Goal: Task Accomplishment & Management: Manage account settings

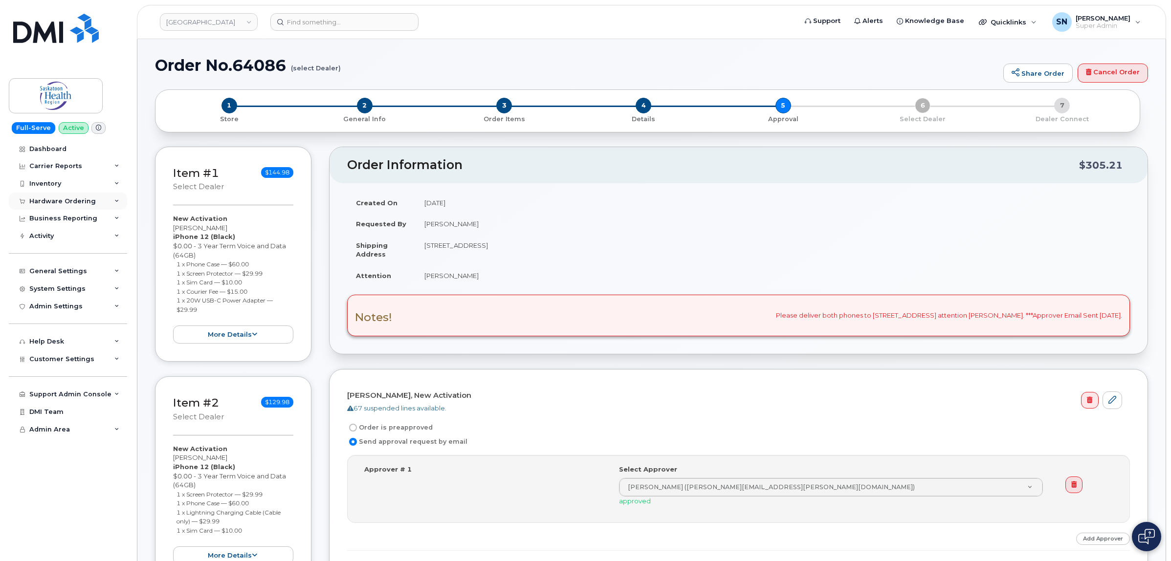
click at [55, 201] on div "Hardware Ordering" at bounding box center [62, 202] width 66 height 8
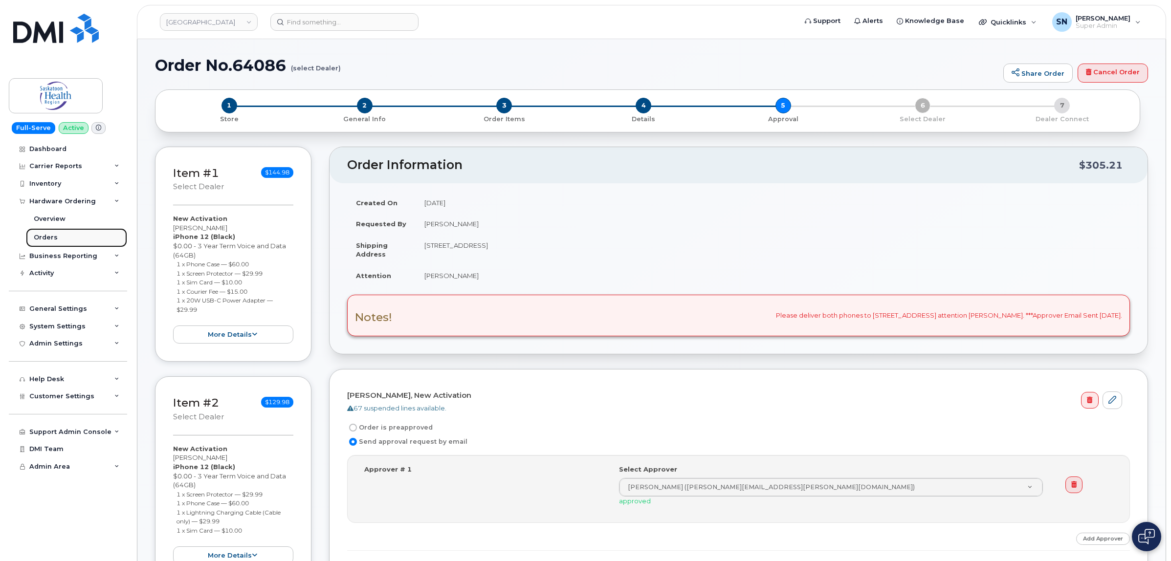
click at [56, 241] on link "Orders" at bounding box center [76, 237] width 101 height 19
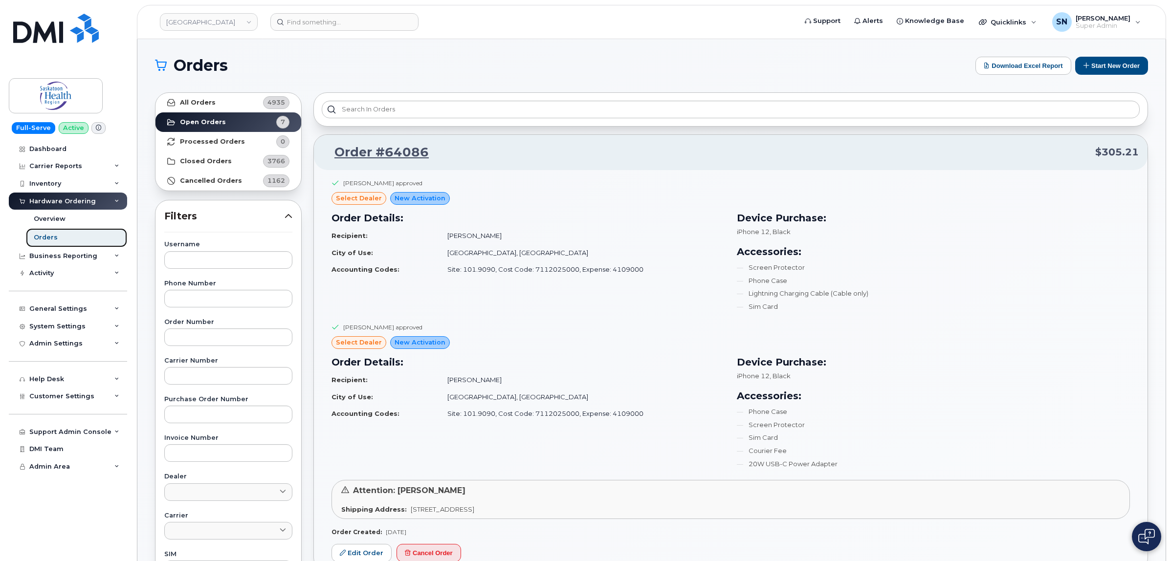
scroll to position [183, 0]
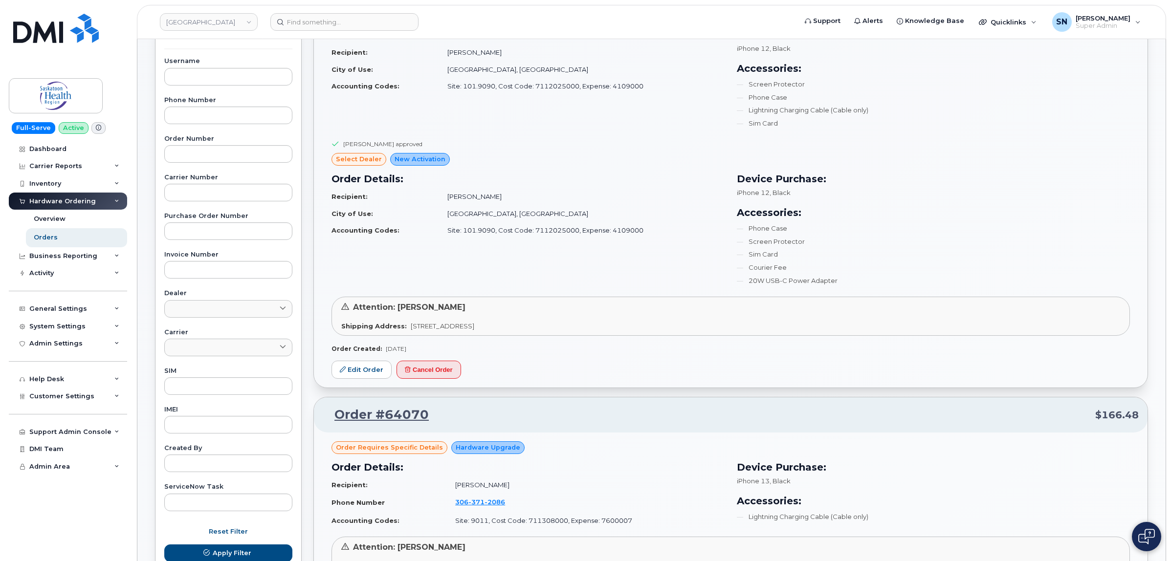
click at [63, 209] on div "Hardware Ordering" at bounding box center [68, 202] width 118 height 18
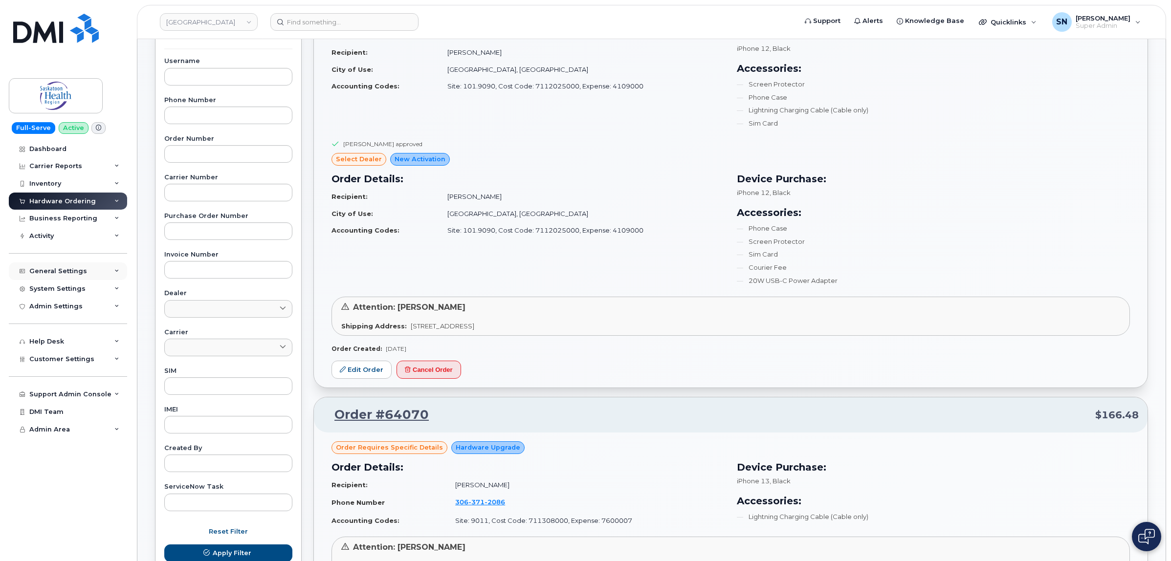
click at [68, 274] on div "General Settings" at bounding box center [58, 271] width 58 height 8
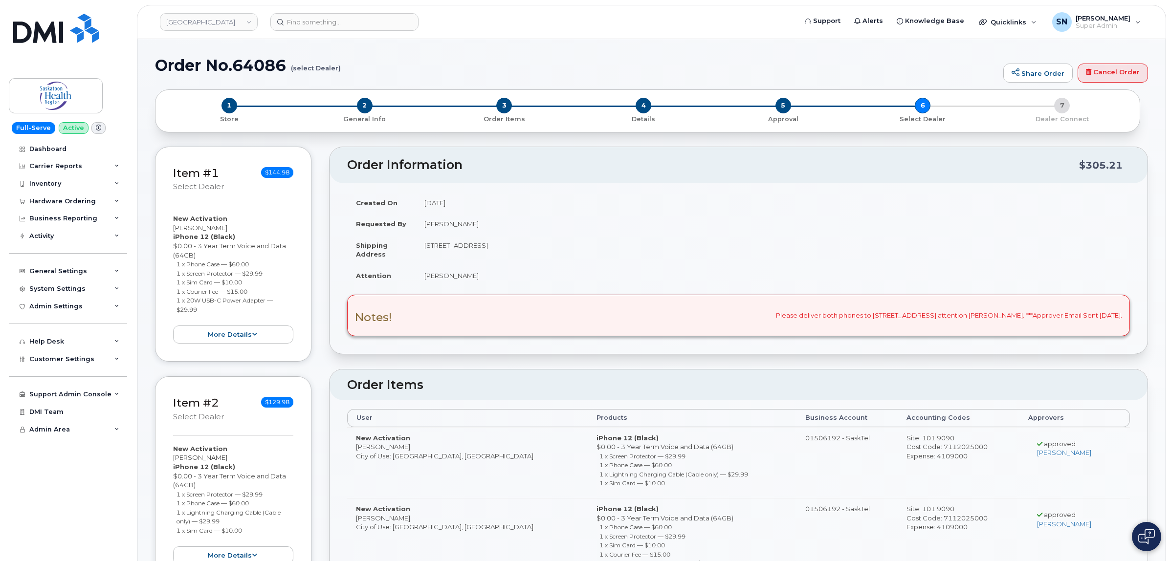
drag, startPoint x: 181, startPoint y: 228, endPoint x: 138, endPoint y: 268, distance: 58.8
click at [221, 229] on div "Item #1 select Dealer $144.98 New Activation [PERSON_NAME] iPhone 12 (Black) $0…" at bounding box center [233, 255] width 156 height 216
copy div "[PERSON_NAME]"
copy ul "1 x Phone Case — $60.00 1 x Screen Protector — $29.99 1 x Sim Card — $10.00 1 x…"
drag, startPoint x: 176, startPoint y: 266, endPoint x: 225, endPoint y: 308, distance: 64.5
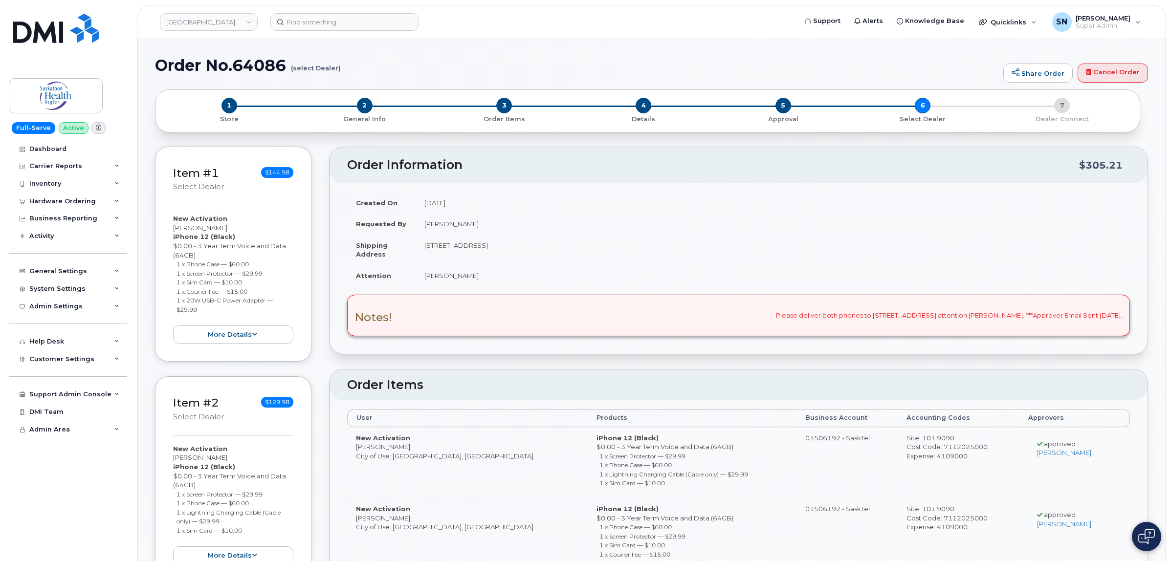
click at [225, 308] on ul "1 x Phone Case — $60.00 1 x Screen Protector — $29.99 1 x Sim Card — $10.00 1 x…" at bounding box center [233, 287] width 120 height 54
drag, startPoint x: 175, startPoint y: 456, endPoint x: 241, endPoint y: 458, distance: 66.0
click at [241, 458] on div "New Activation Cassandra Nienaber iPhone 12 (Black) $0.00 - 3 Year Term Voice a…" at bounding box center [233, 504] width 120 height 120
copy div "[PERSON_NAME]"
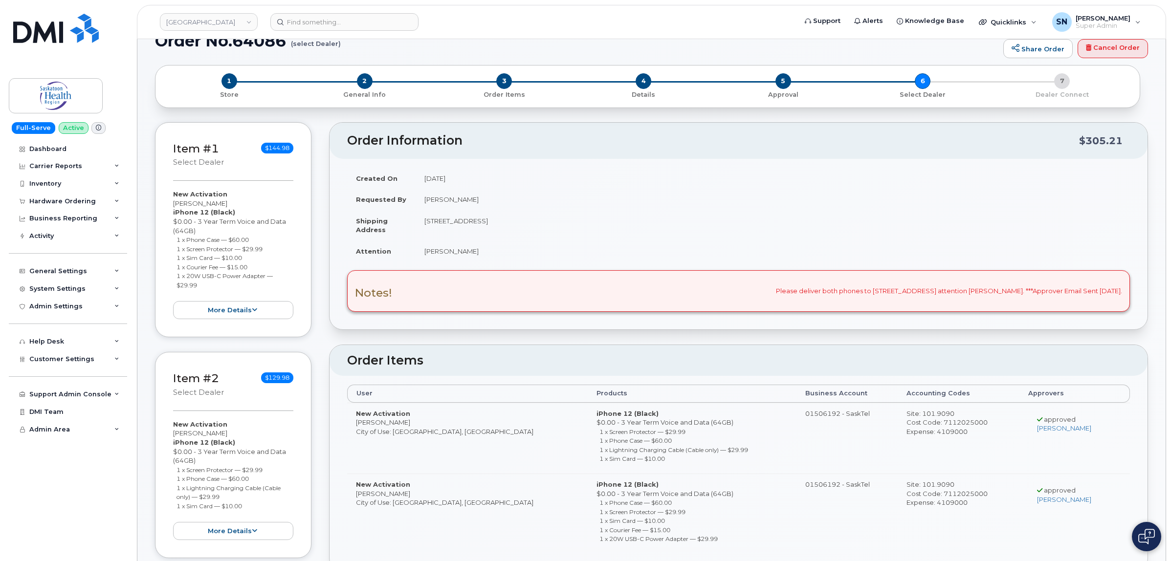
scroll to position [61, 0]
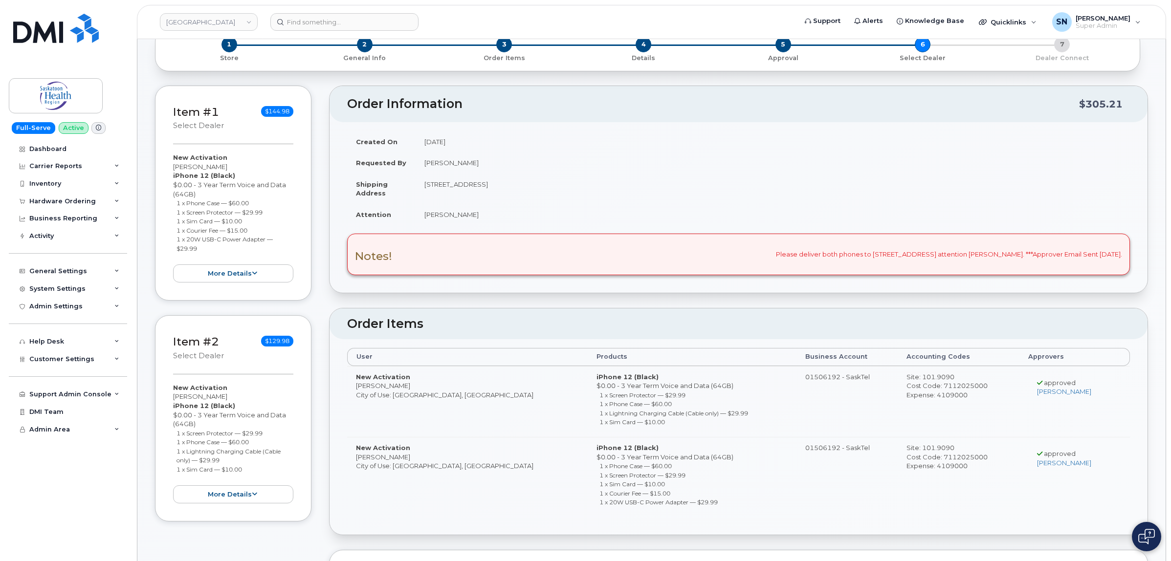
drag, startPoint x: 209, startPoint y: 456, endPoint x: 226, endPoint y: 458, distance: 16.7
click at [226, 458] on li "1 x Lightning Charging Cable (Cable only) — $29.99" at bounding box center [235, 456] width 117 height 18
copy small "1 x Lightning Charging Cable (Cable only) — $29.99"
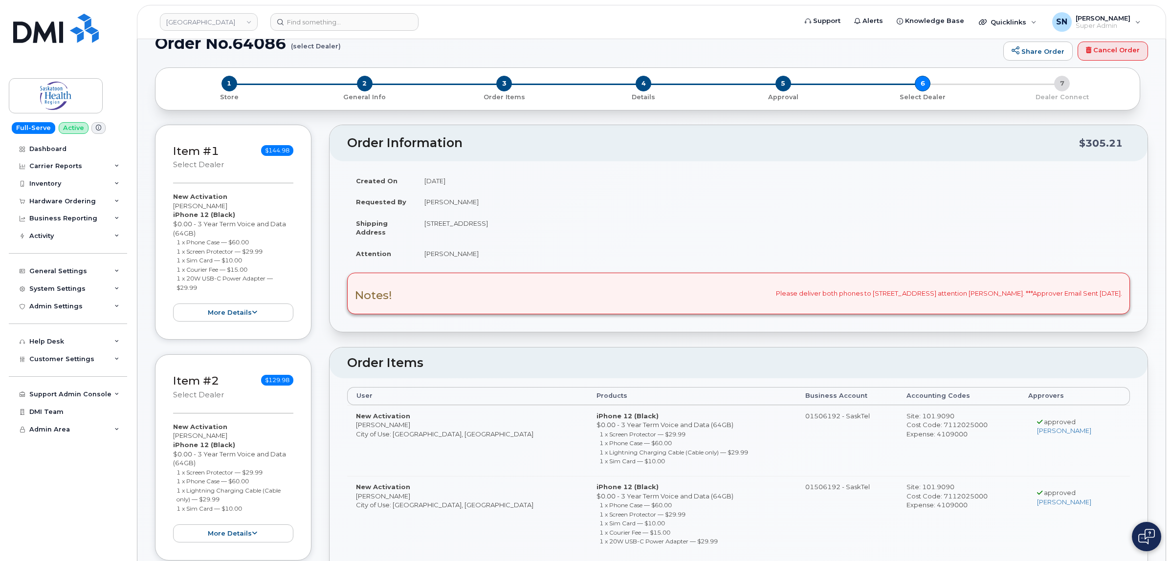
scroll to position [0, 0]
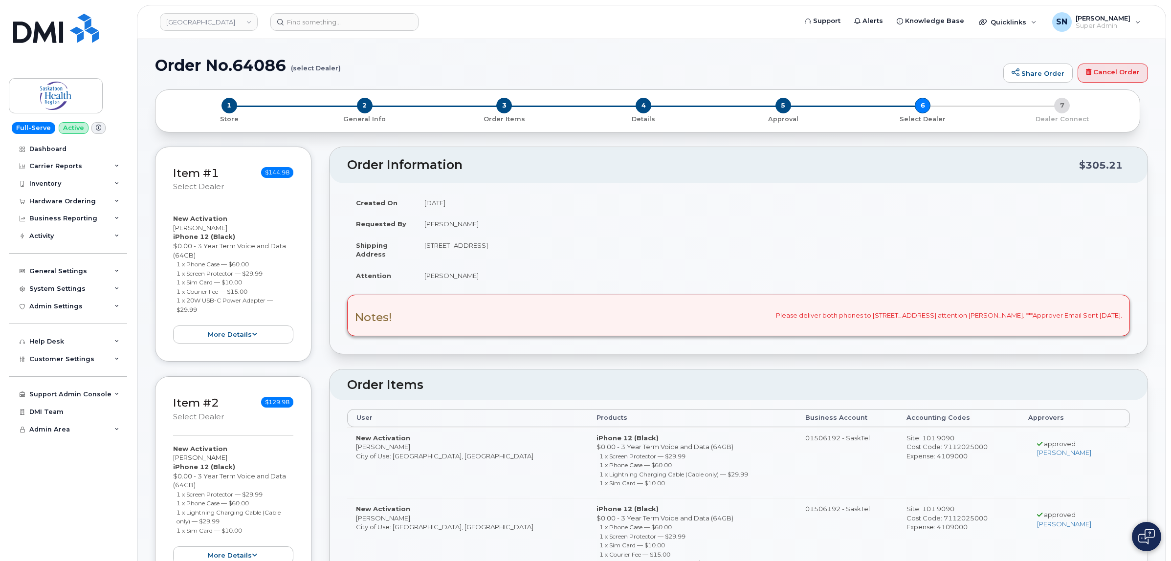
drag, startPoint x: 174, startPoint y: 228, endPoint x: 225, endPoint y: 228, distance: 51.3
click at [225, 228] on div "New Activation Medel Villena iPhone 12 (Black) $0.00 - 3 Year Term Voice and Da…" at bounding box center [233, 279] width 120 height 130
copy div "[PERSON_NAME]"
drag, startPoint x: 174, startPoint y: 459, endPoint x: 237, endPoint y: 458, distance: 63.6
click at [237, 458] on div "New Activation Cassandra Nienaber iPhone 12 (Black) $0.00 - 3 Year Term Voice a…" at bounding box center [233, 504] width 120 height 120
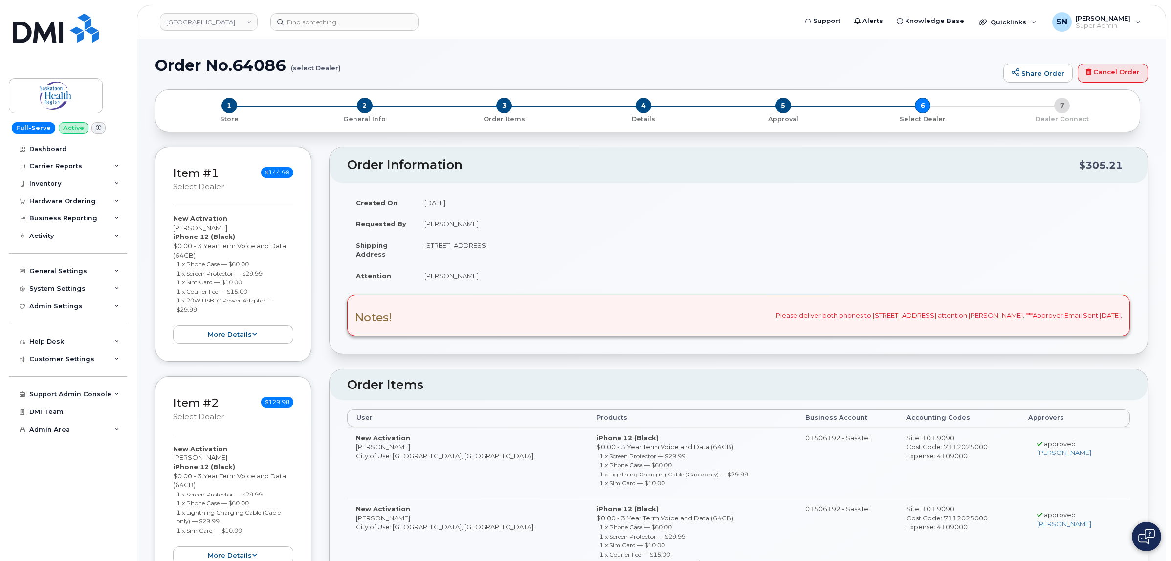
copy div "[PERSON_NAME]"
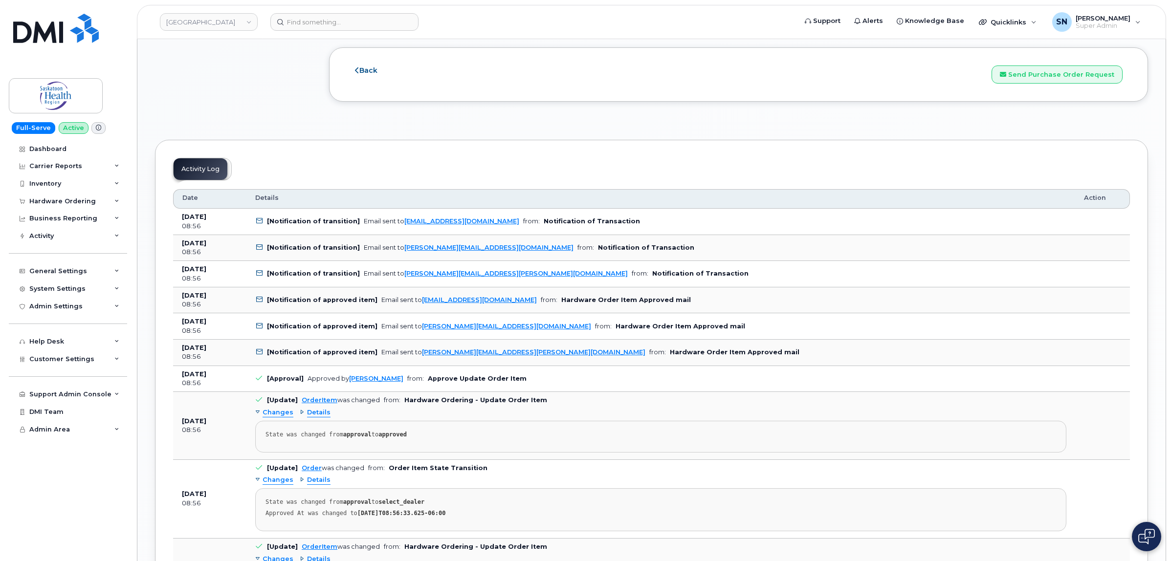
scroll to position [1222, 0]
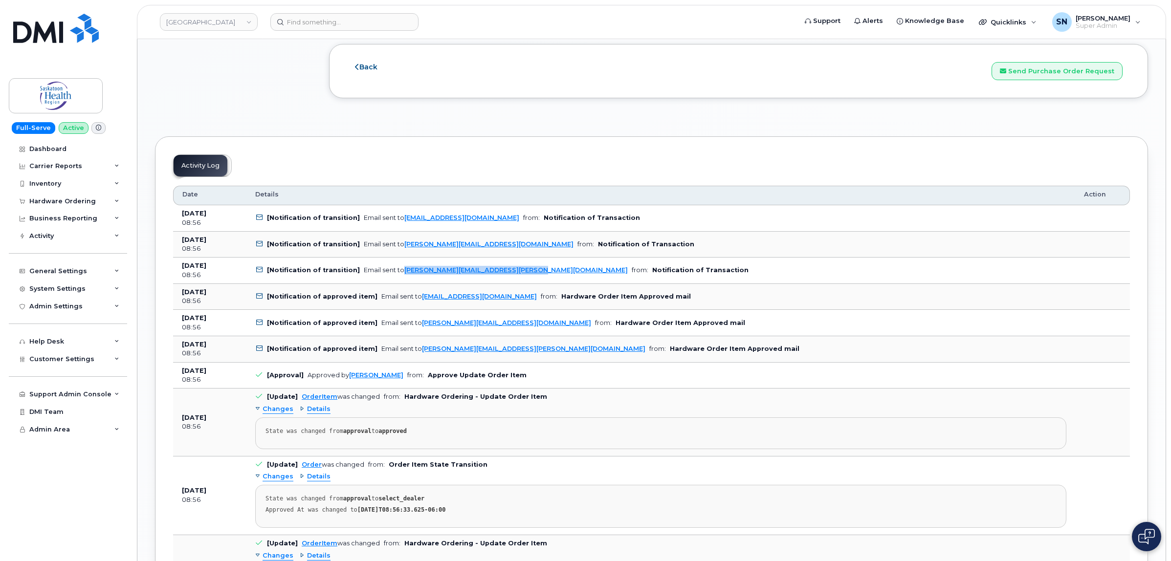
copy div "[PERSON_NAME][EMAIL_ADDRESS][PERSON_NAME][DOMAIN_NAME]"
copy link "[PERSON_NAME][EMAIL_ADDRESS][PERSON_NAME][DOMAIN_NAME]"
drag, startPoint x: 517, startPoint y: 275, endPoint x: 400, endPoint y: 279, distance: 117.4
click at [400, 279] on td "[Notification of transition] Email sent to Ricki.Turner@saskhealthauthority.ca …" at bounding box center [660, 271] width 829 height 26
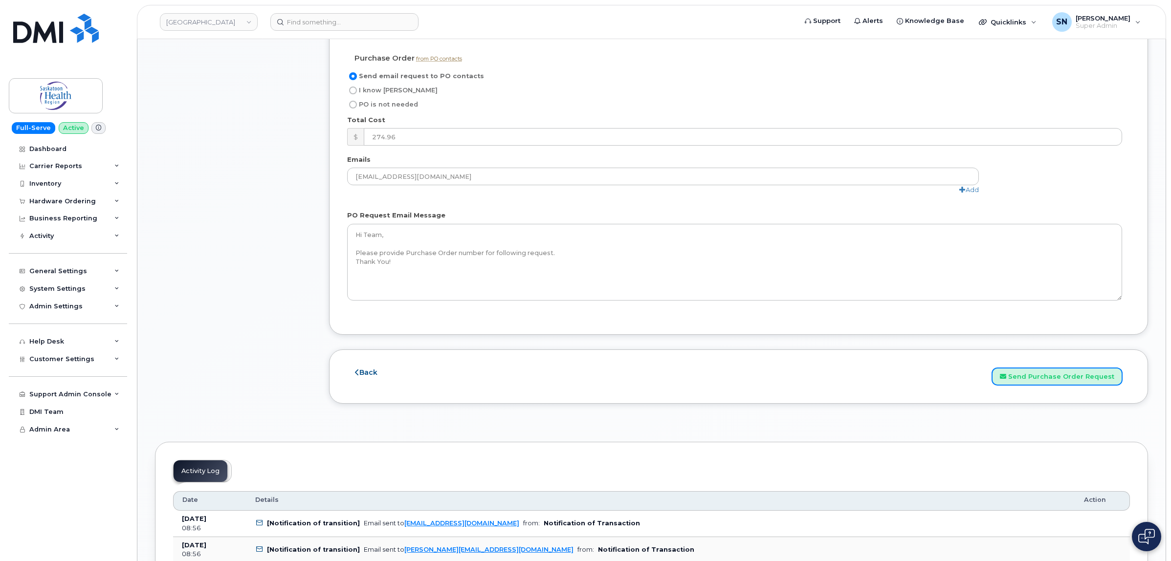
click at [1016, 379] on button "Send Purchase Order Request" at bounding box center [1057, 377] width 131 height 18
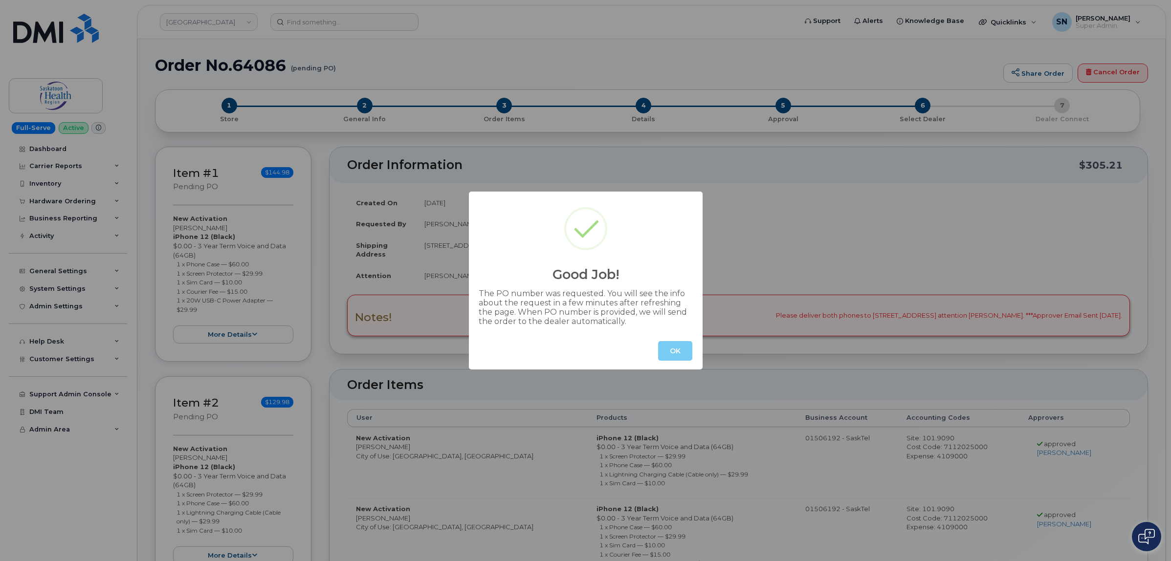
click at [667, 350] on button "OK" at bounding box center [675, 351] width 34 height 20
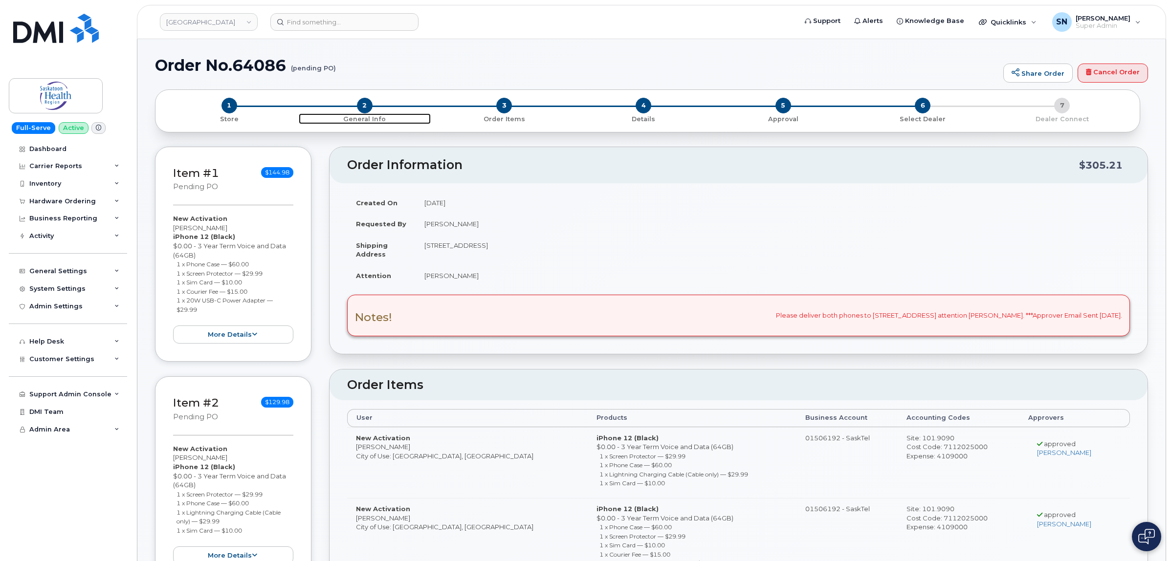
click at [365, 106] on span "2" at bounding box center [365, 106] width 16 height 16
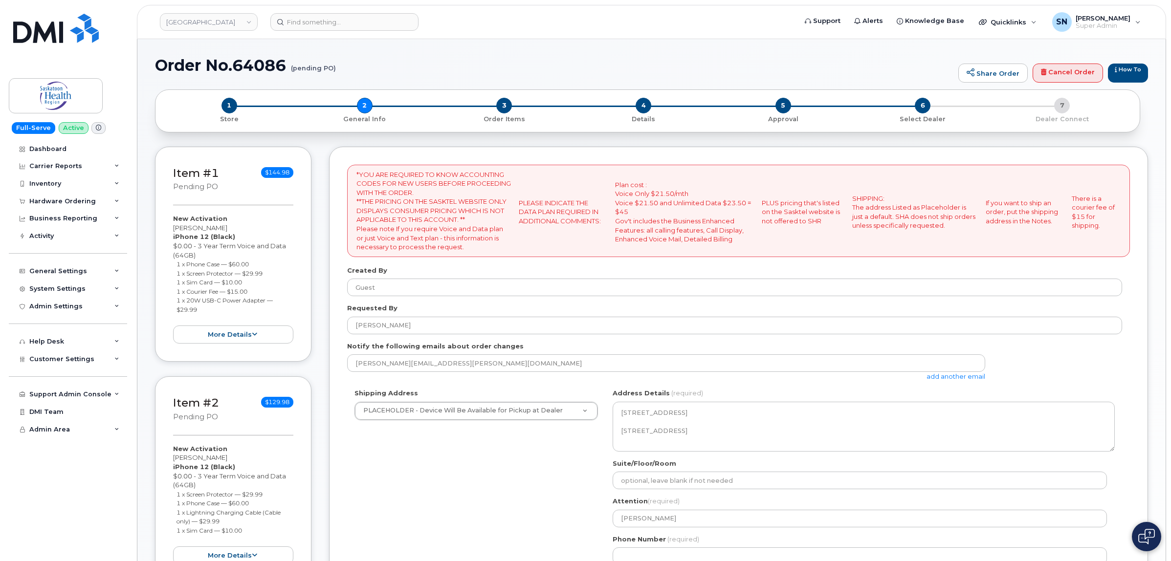
select select
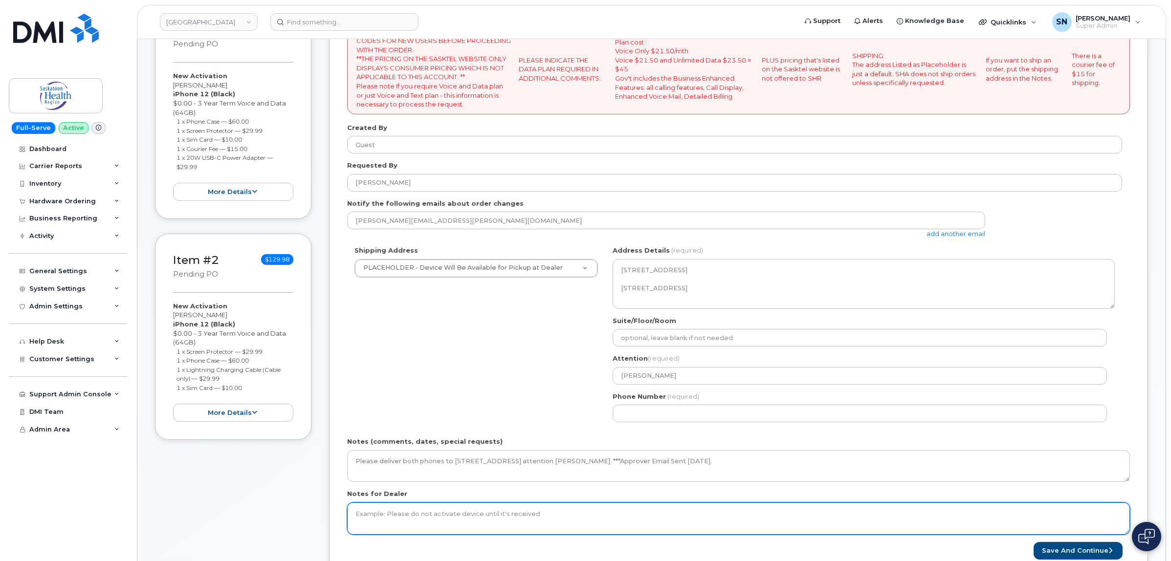
scroll to position [244, 0]
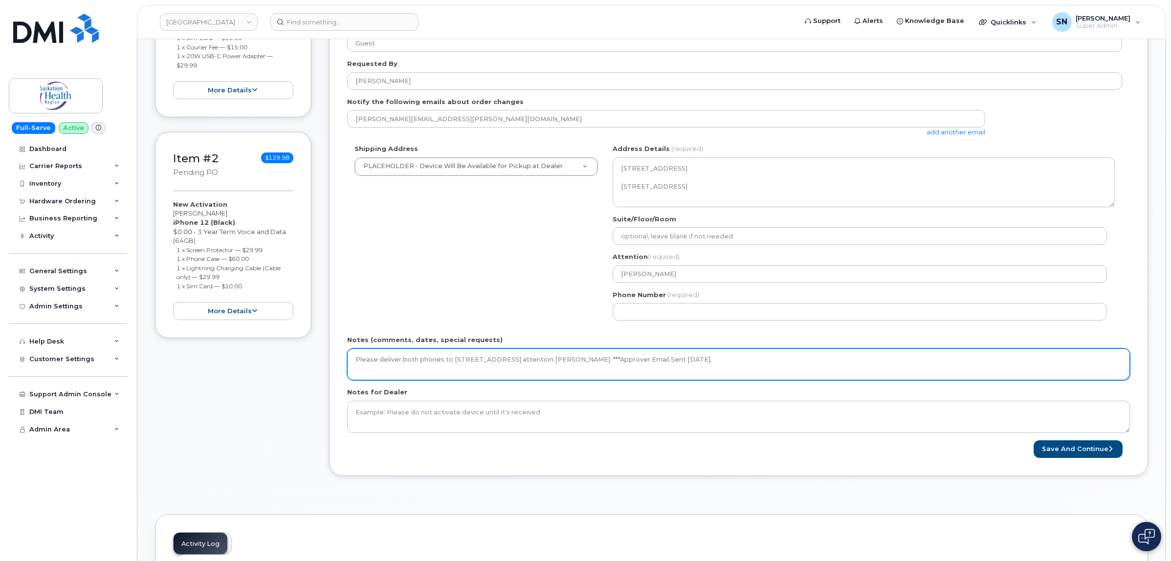
click at [820, 359] on textarea "Please deliver both phones to [STREET_ADDRESS] attention [PERSON_NAME]. ***Appr…" at bounding box center [738, 365] width 783 height 32
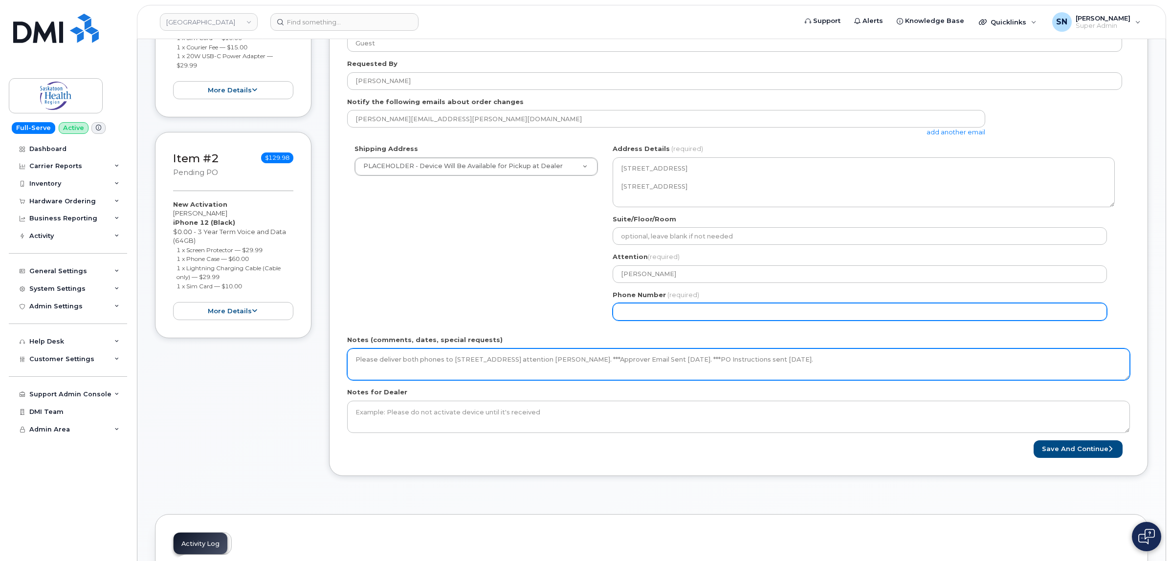
type textarea "Please deliver both phones to [STREET_ADDRESS] attention [PERSON_NAME]. ***Appr…"
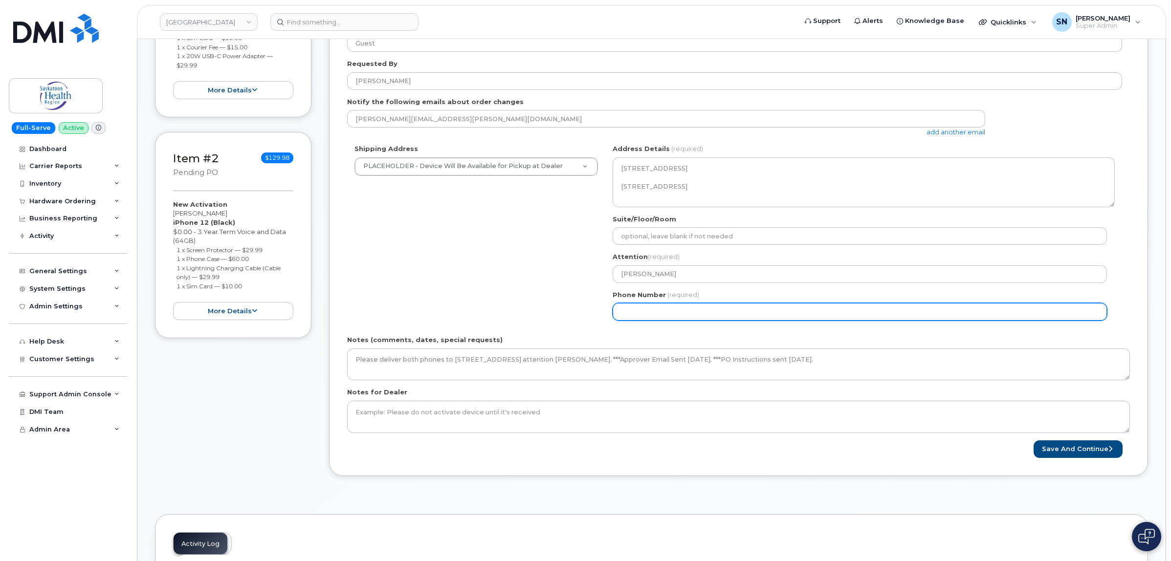
click at [781, 313] on input "Phone Number" at bounding box center [860, 312] width 494 height 18
select select
type input "123456789"
select select
type input "1234567890"
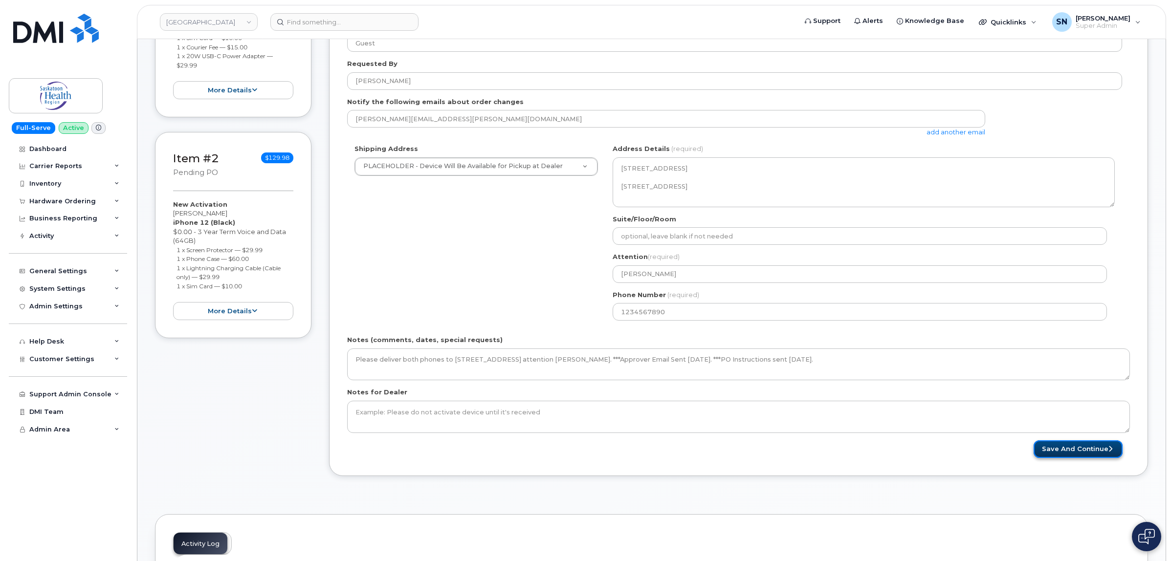
click at [1055, 446] on button "Save and Continue" at bounding box center [1078, 450] width 89 height 18
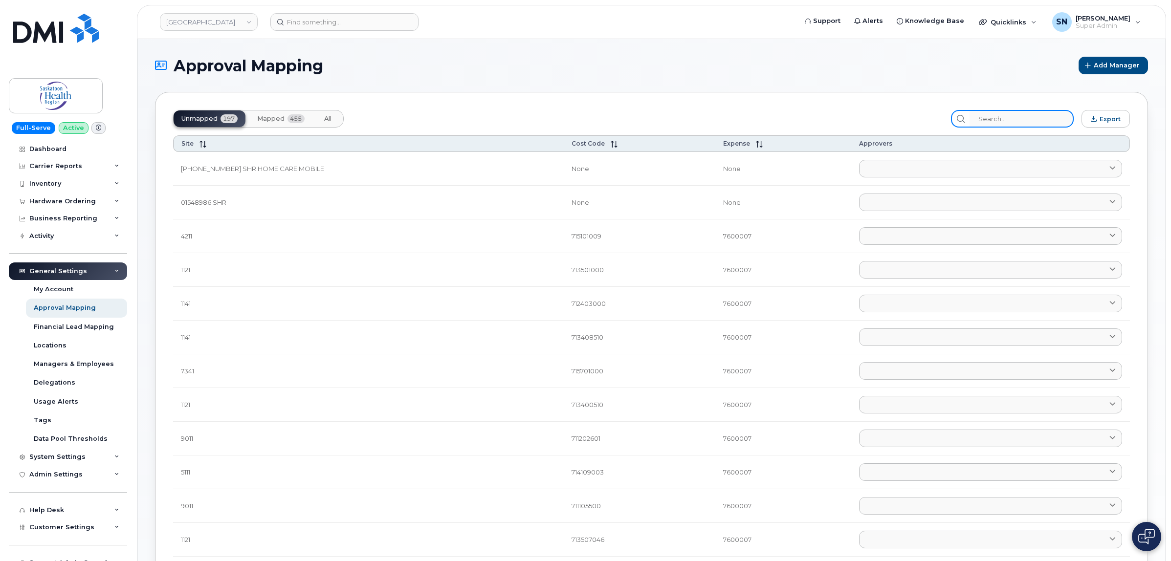
drag, startPoint x: 1023, startPoint y: 119, endPoint x: 1027, endPoint y: 127, distance: 9.2
click at [1023, 119] on input "search" at bounding box center [1022, 119] width 104 height 18
paste input "71220000001"
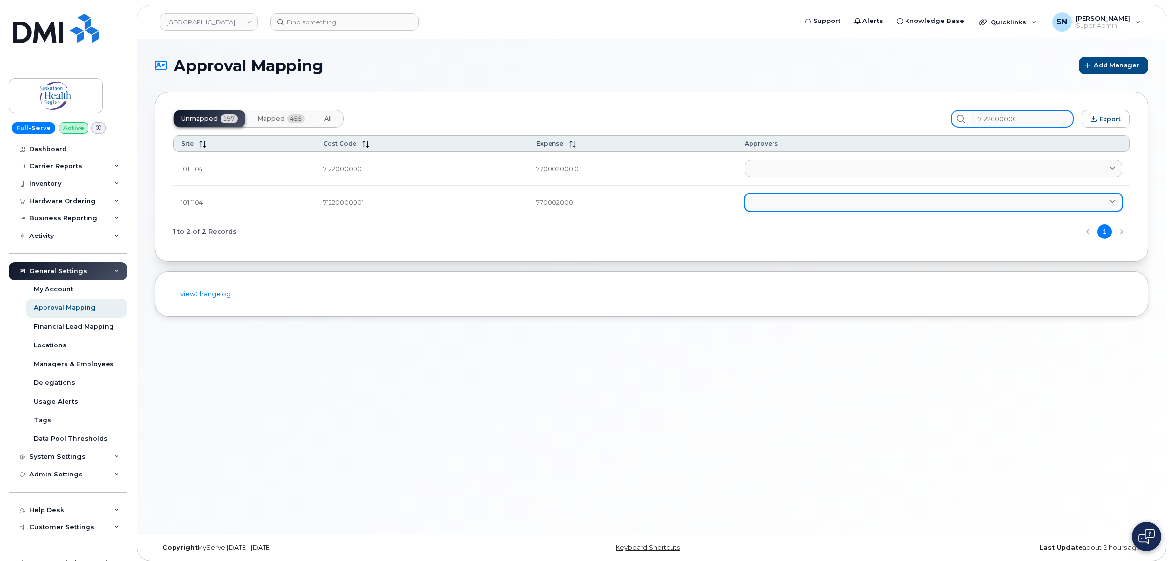
type input "71220000001"
click at [792, 204] on link at bounding box center [933, 203] width 377 height 18
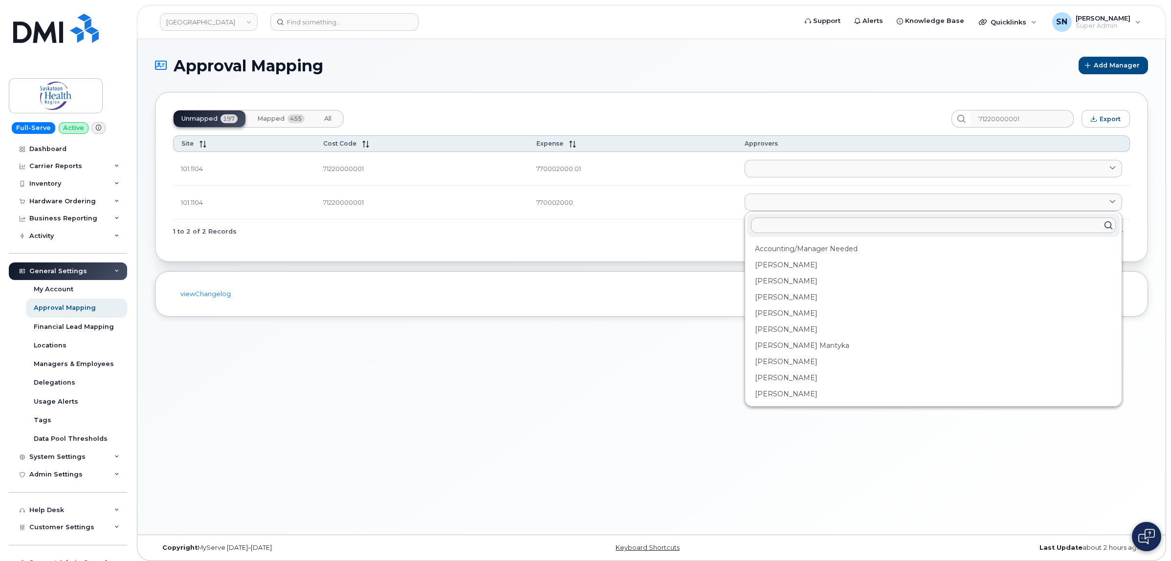
click at [339, 204] on td "71220000001" at bounding box center [421, 203] width 213 height 34
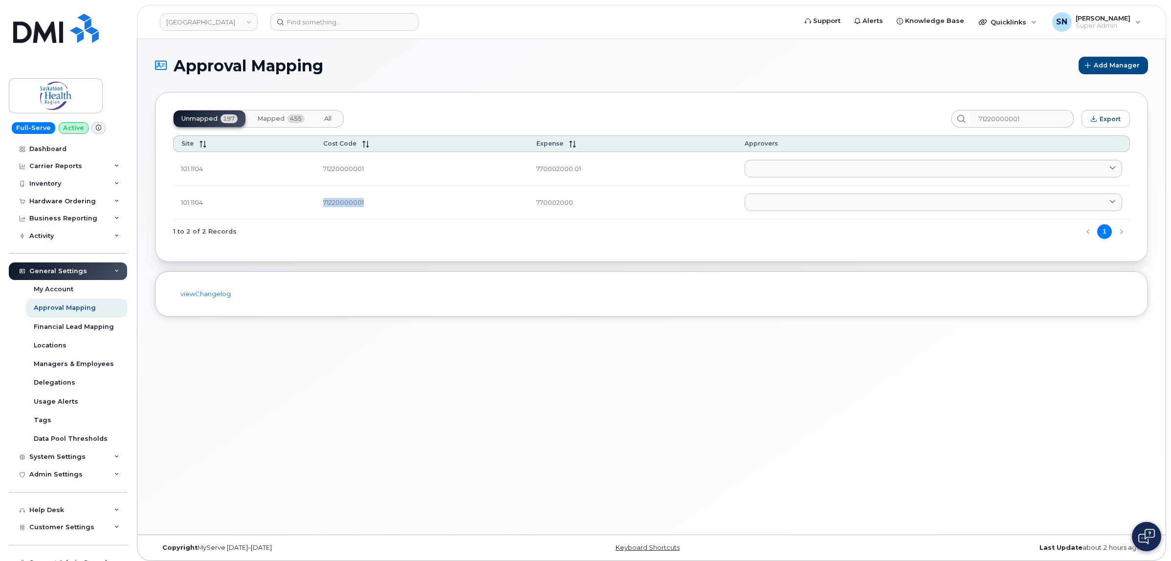
click at [339, 204] on td "71220000001" at bounding box center [421, 203] width 213 height 34
copy td "71220000001"
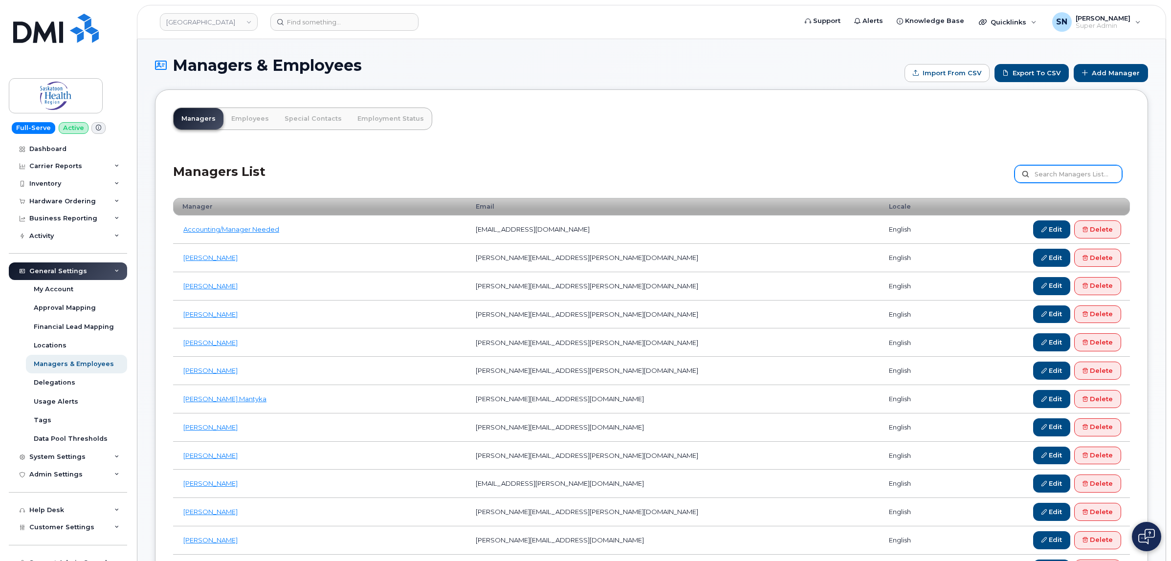
click at [1044, 177] on input "text" at bounding box center [1069, 174] width 108 height 18
paste input "[PERSON_NAME]"
type input "[PERSON_NAME]"
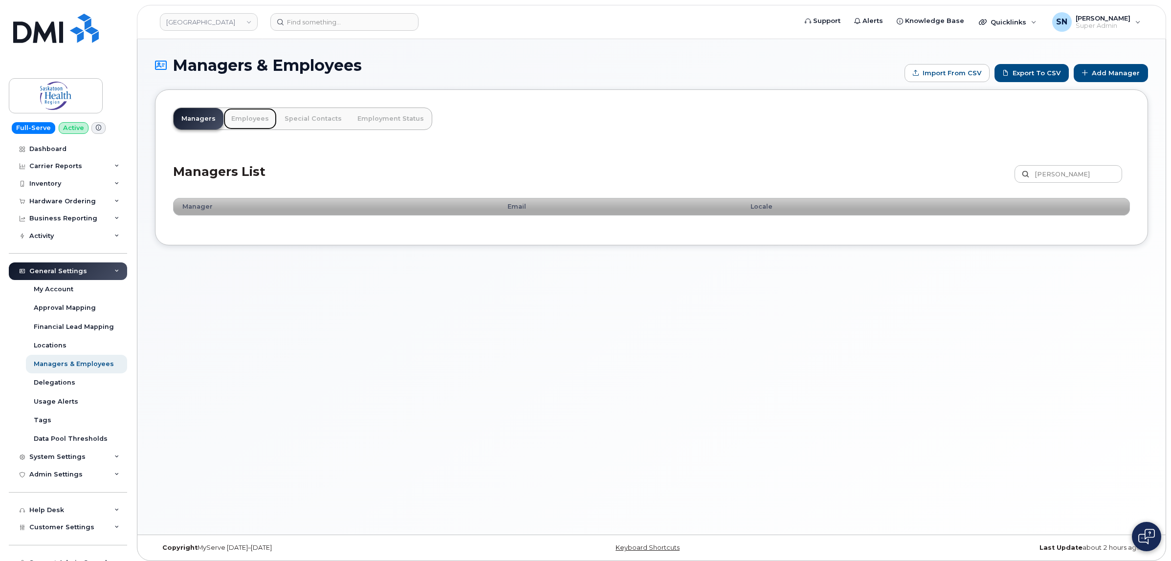
click at [249, 119] on link "Employees" at bounding box center [249, 119] width 53 height 22
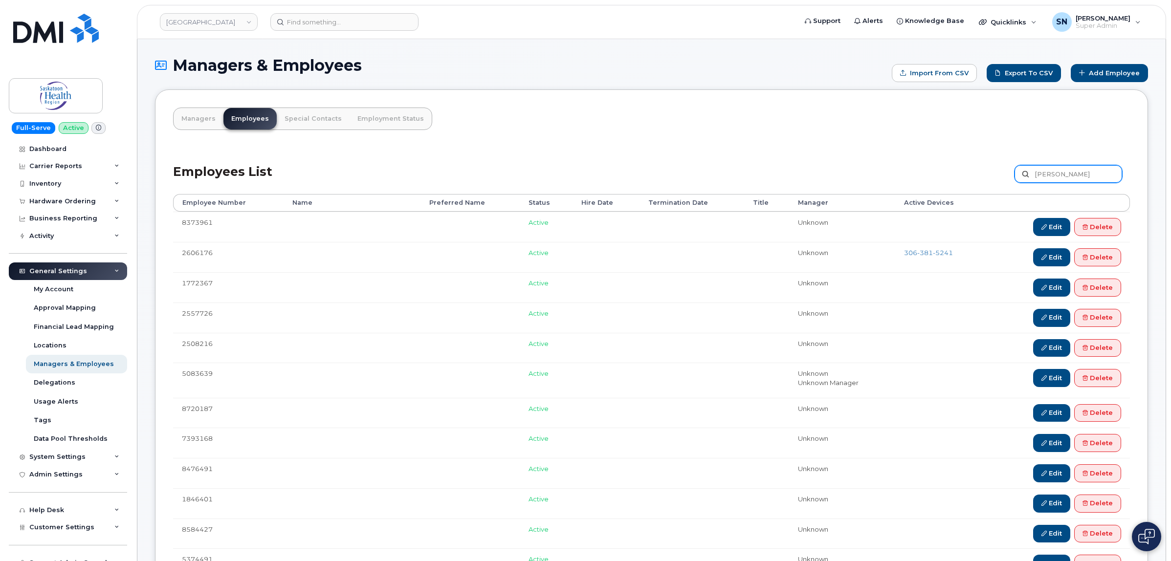
type input "Danice"
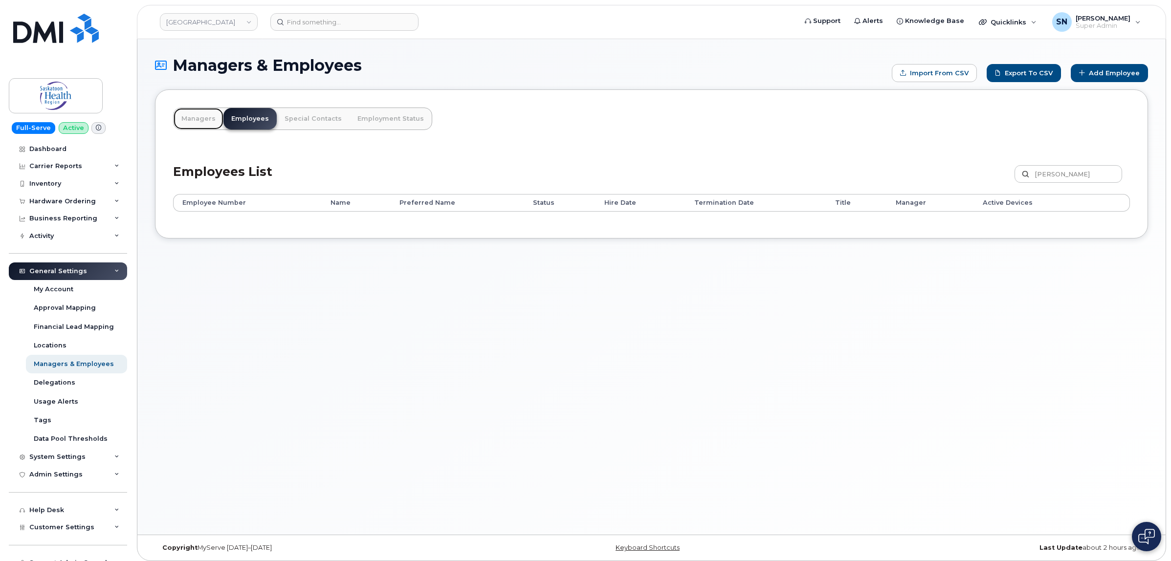
click at [198, 119] on link "Managers" at bounding box center [199, 119] width 50 height 22
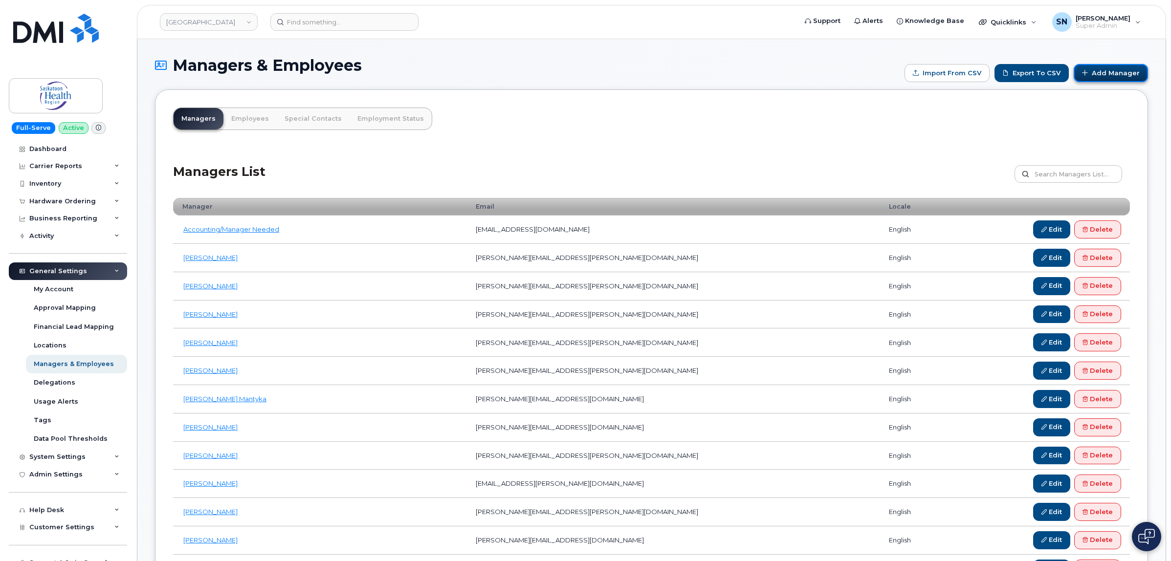
click at [1110, 76] on link "Add Manager" at bounding box center [1111, 73] width 74 height 18
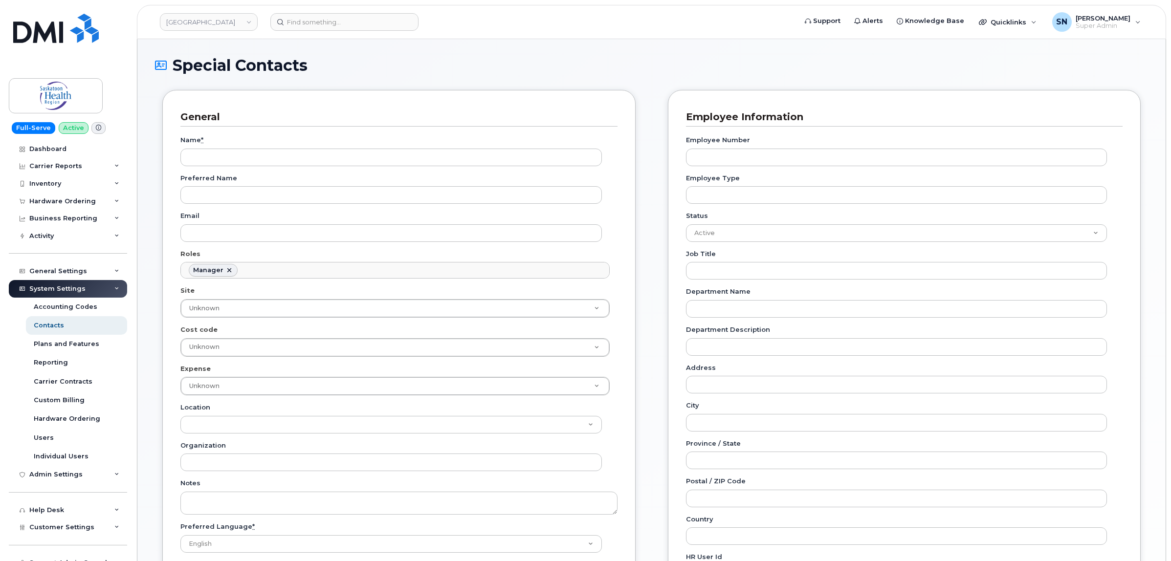
scroll to position [81, 0]
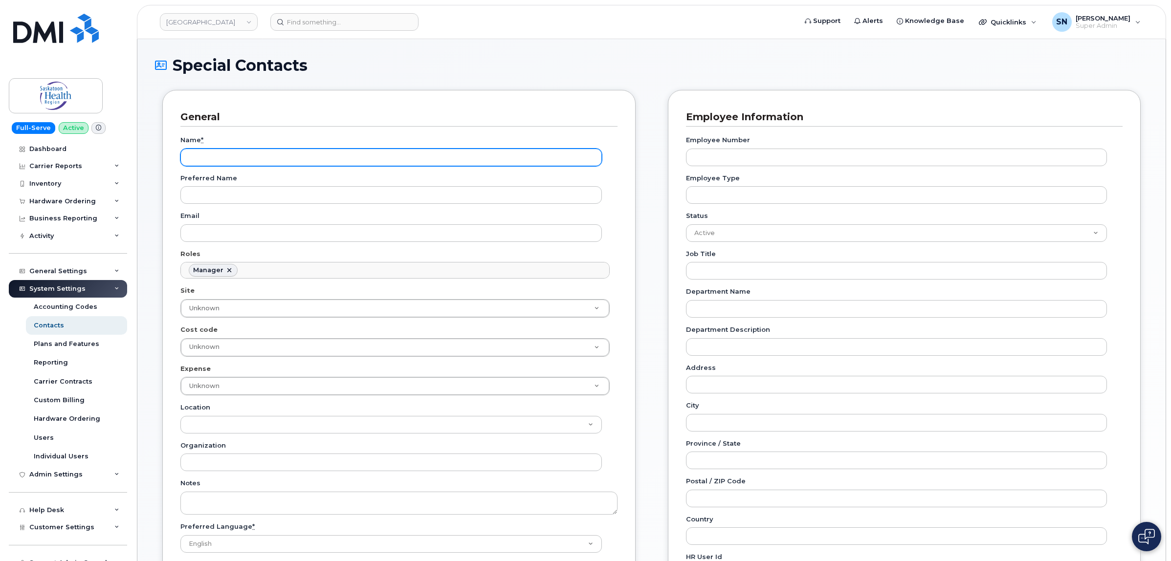
click at [313, 155] on input "Name *" at bounding box center [390, 158] width 421 height 18
paste input "Danice Husarewich"
type input "Danice Husarewich"
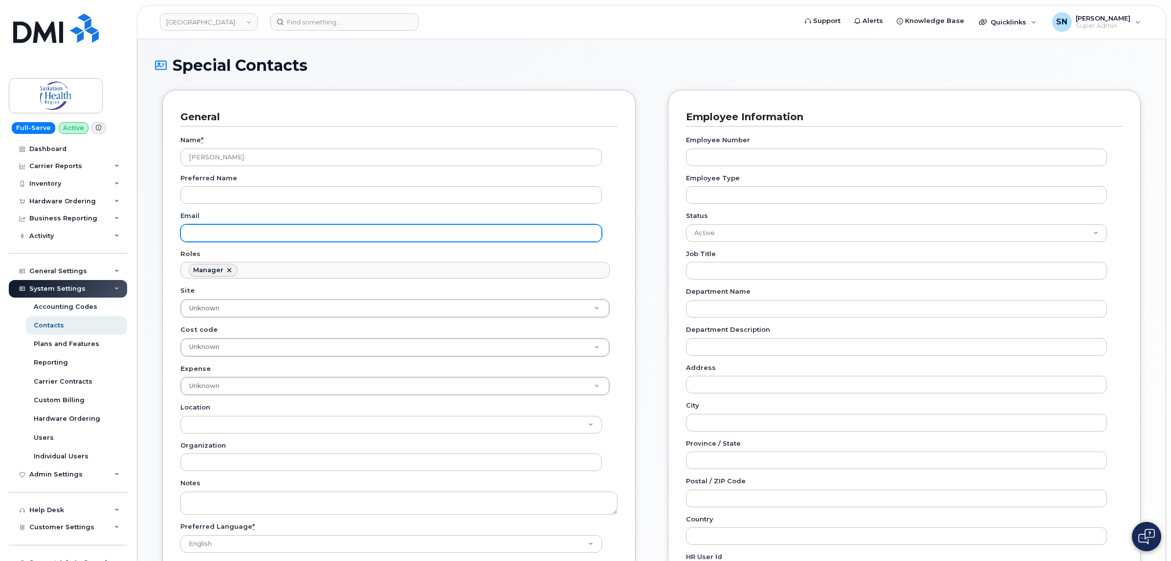
click at [226, 240] on input "Email" at bounding box center [390, 233] width 421 height 18
paste input "danice.husarewich@saskhealthauthority.ca"
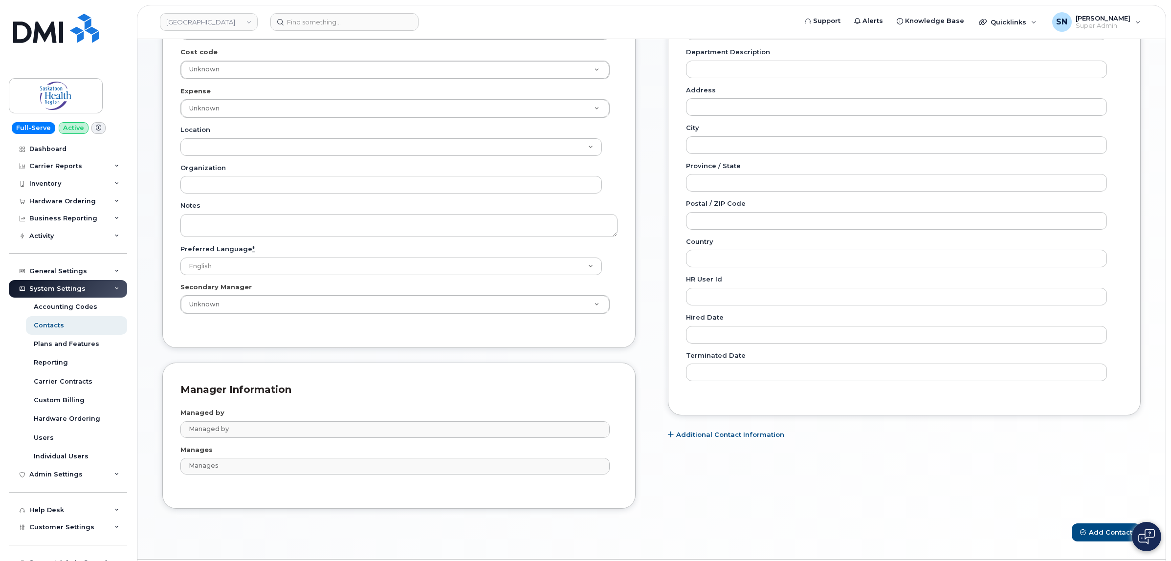
scroll to position [310, 0]
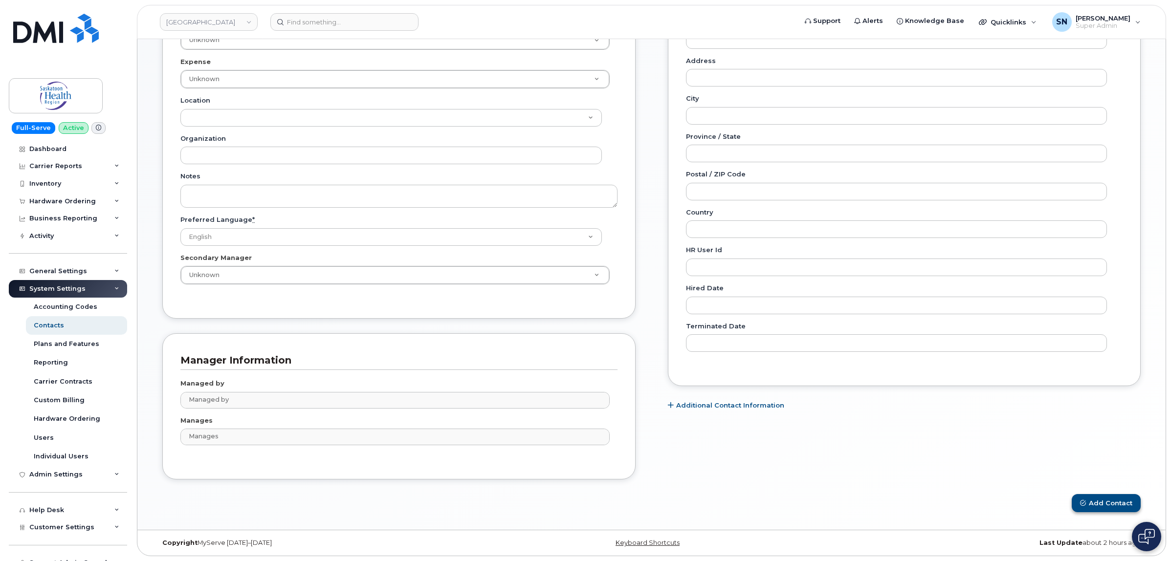
type input "danice.husarewich@saskhealthauthority.ca"
click at [1098, 509] on button "Add Contact" at bounding box center [1106, 503] width 69 height 18
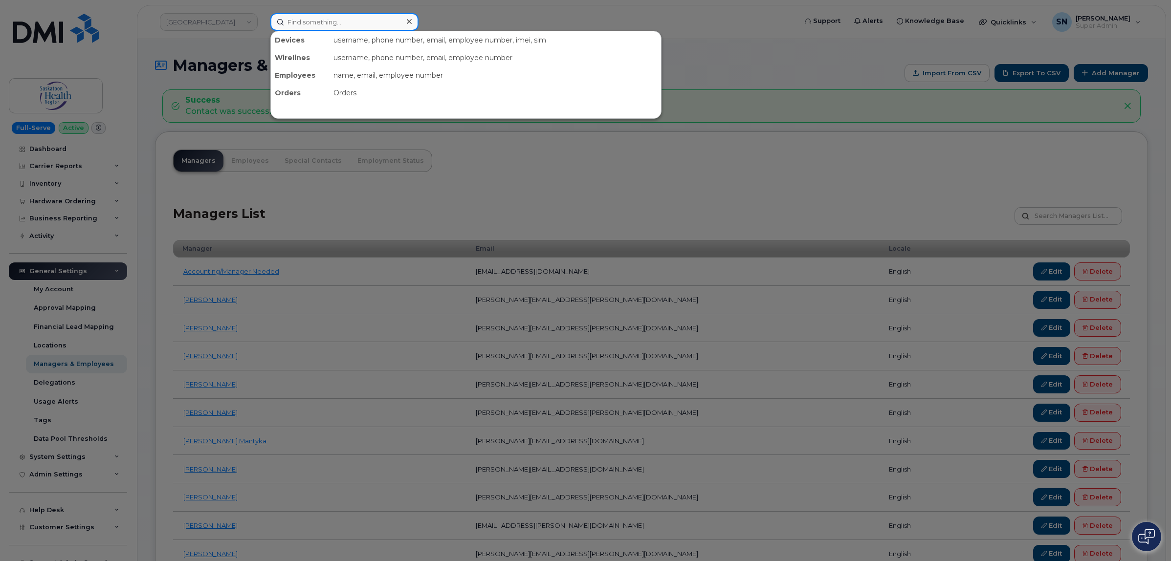
click at [309, 24] on input at bounding box center [344, 22] width 148 height 18
click at [228, 25] on div at bounding box center [585, 280] width 1171 height 561
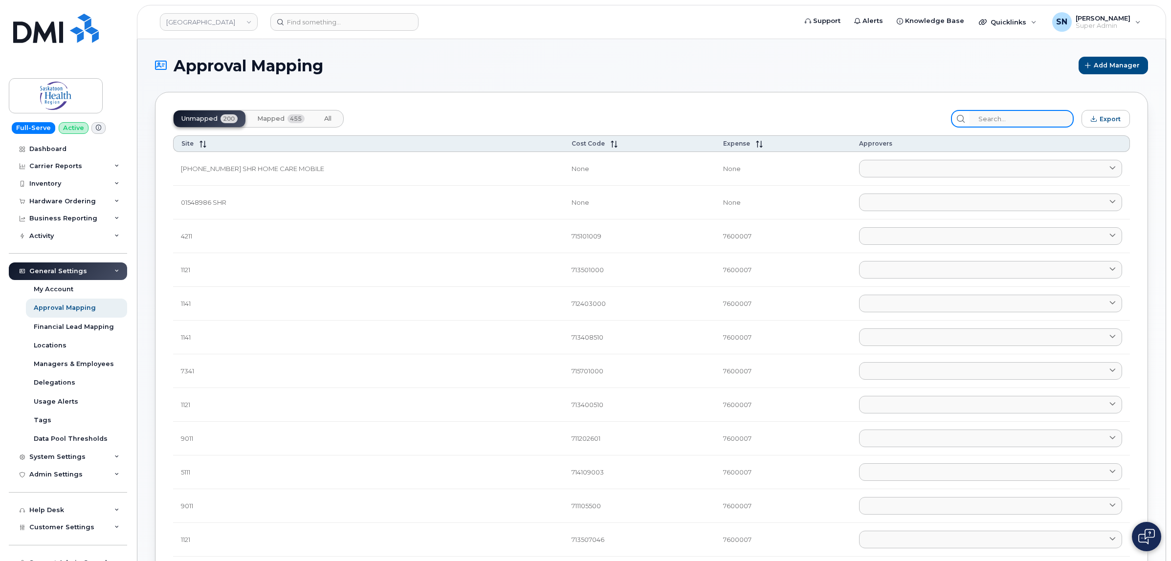
click at [1005, 113] on input "search" at bounding box center [1022, 119] width 104 height 18
paste input "71220000001"
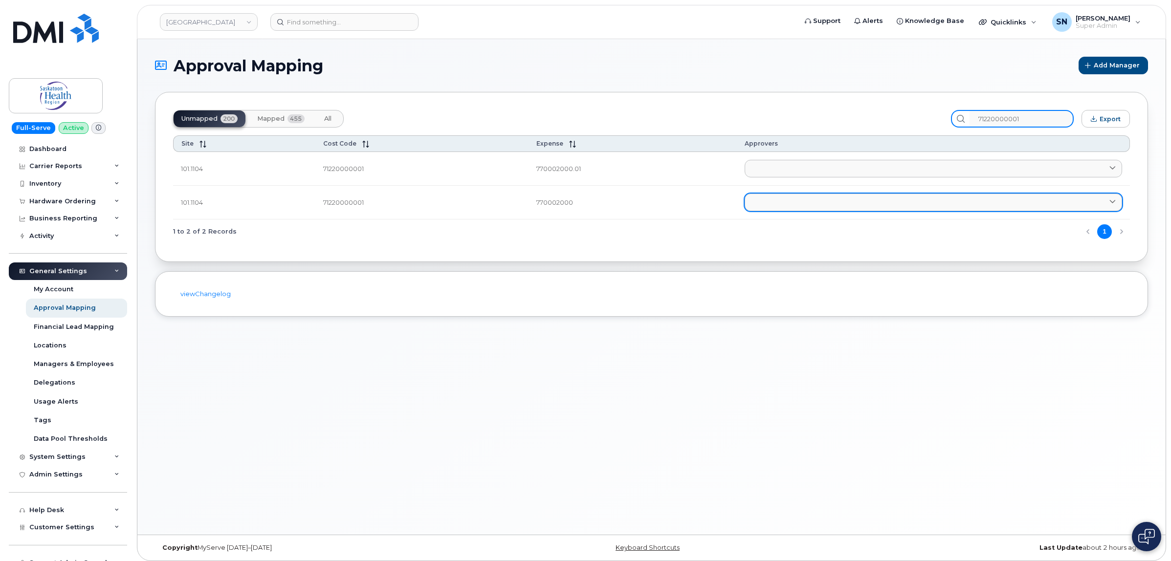
type input "71220000001"
drag, startPoint x: 791, startPoint y: 203, endPoint x: 801, endPoint y: 209, distance: 11.8
click at [791, 203] on link at bounding box center [933, 203] width 377 height 18
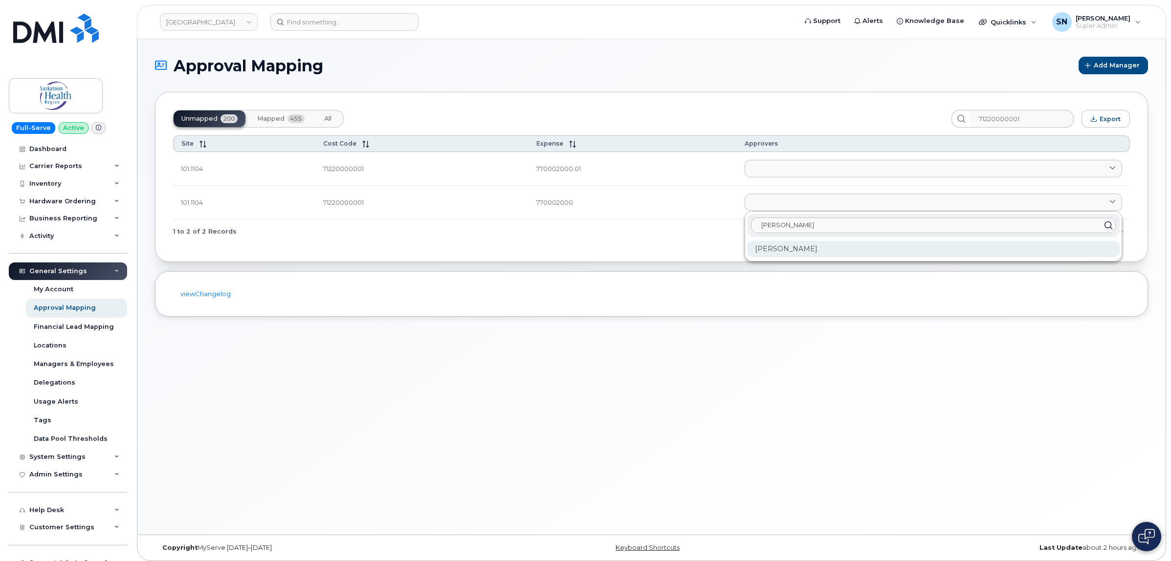
type input "danice"
click at [819, 248] on div "Danice Husarewich" at bounding box center [933, 249] width 373 height 16
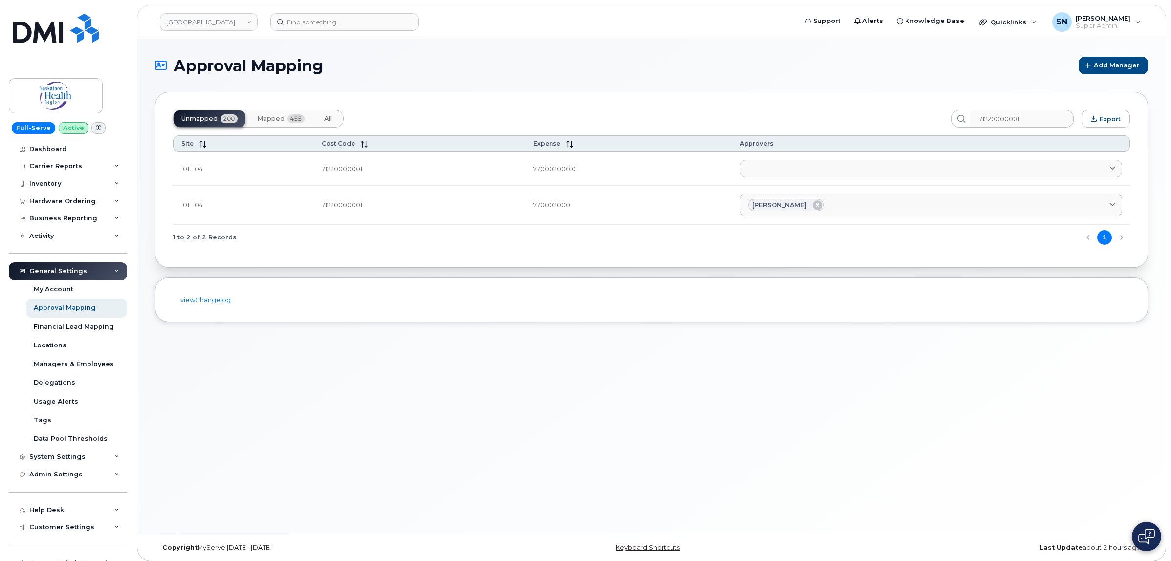
click at [595, 262] on div "Unmapped 200 Mapped 455 All 71220000001 Export Site Cost Code Expense Approvers…" at bounding box center [651, 180] width 993 height 176
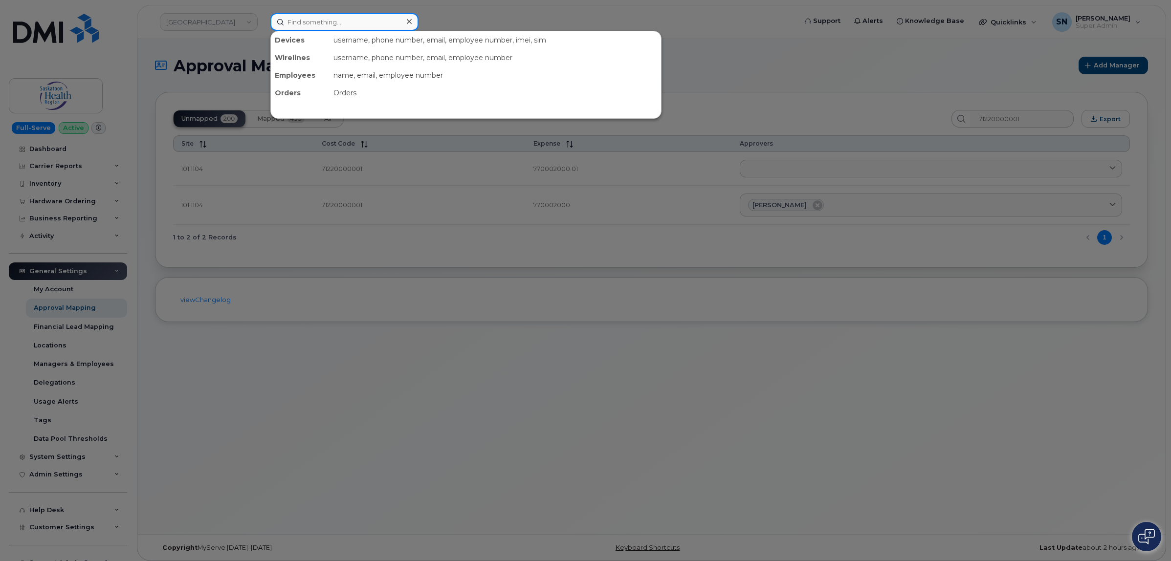
click at [326, 22] on input at bounding box center [344, 22] width 148 height 18
paste input "306-831-6212"
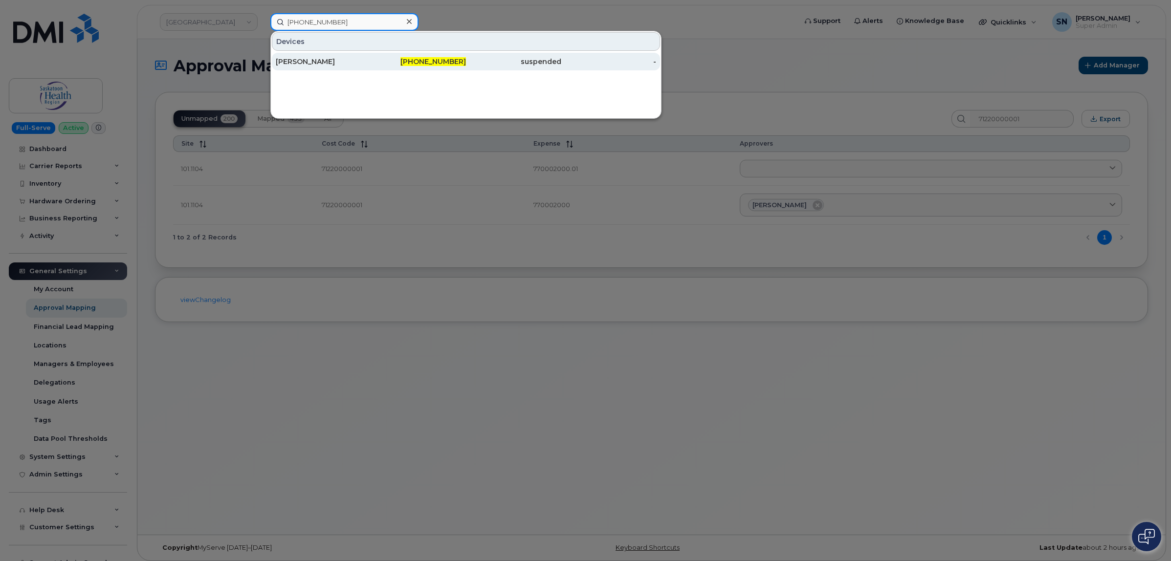
type input "306-831-6212"
click at [384, 62] on div "306-831-6212" at bounding box center [418, 62] width 95 height 10
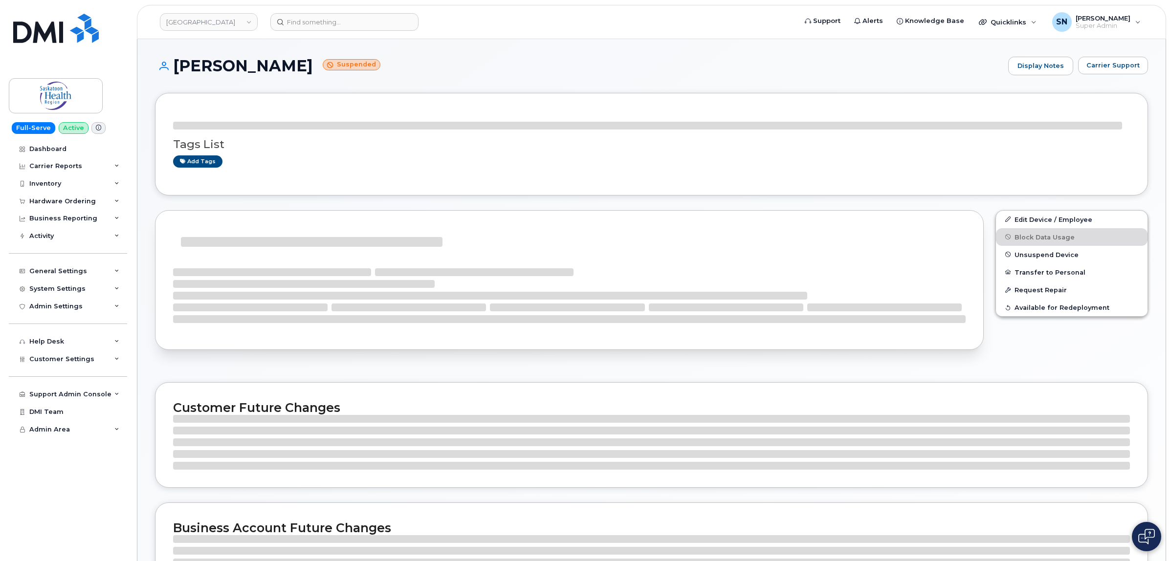
drag, startPoint x: 175, startPoint y: 65, endPoint x: 309, endPoint y: 73, distance: 134.3
click at [309, 73] on h1 "[PERSON_NAME] Suspended" at bounding box center [579, 65] width 848 height 17
copy h1 "[PERSON_NAME]"
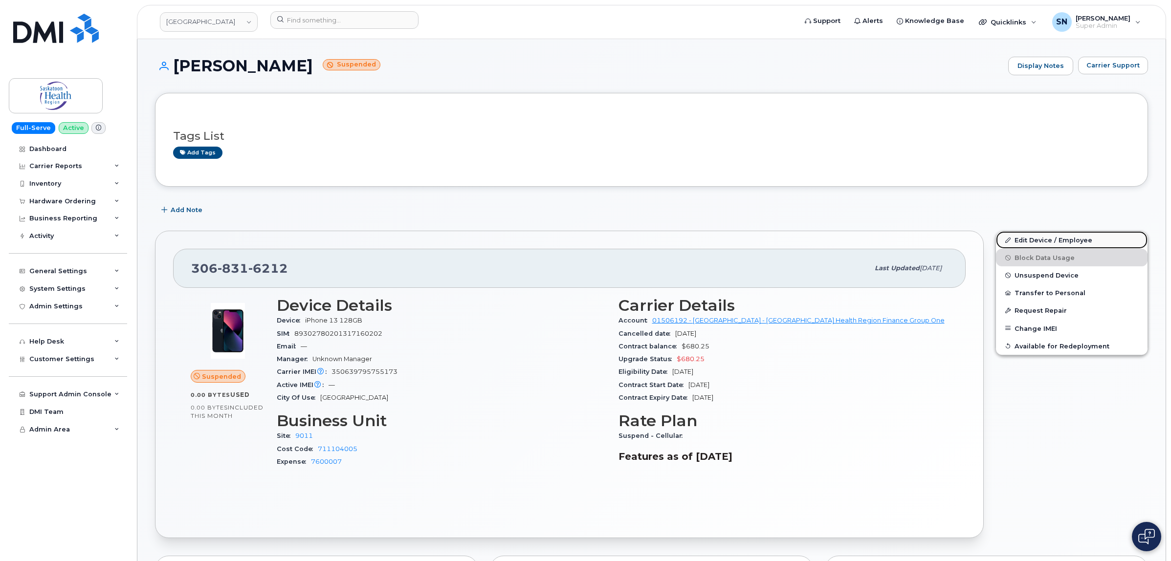
click at [1054, 245] on link "Edit Device / Employee" at bounding box center [1072, 240] width 152 height 18
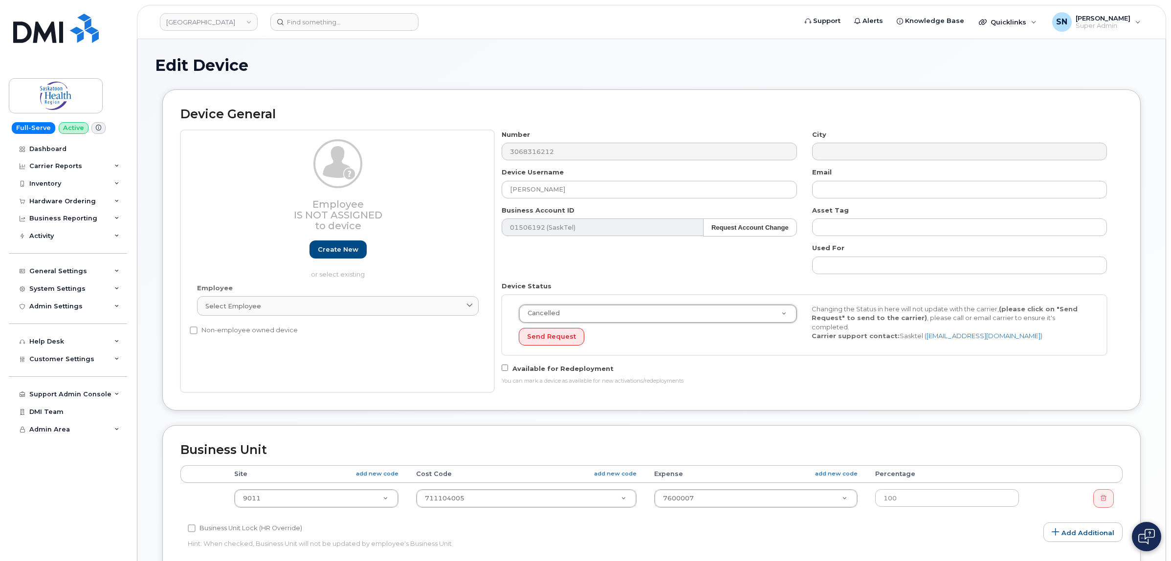
select select "cancelled"
select select "18172"
click at [946, 395] on div "Device General Employee Is not assigned to device Create new or select existing…" at bounding box center [651, 249] width 978 height 321
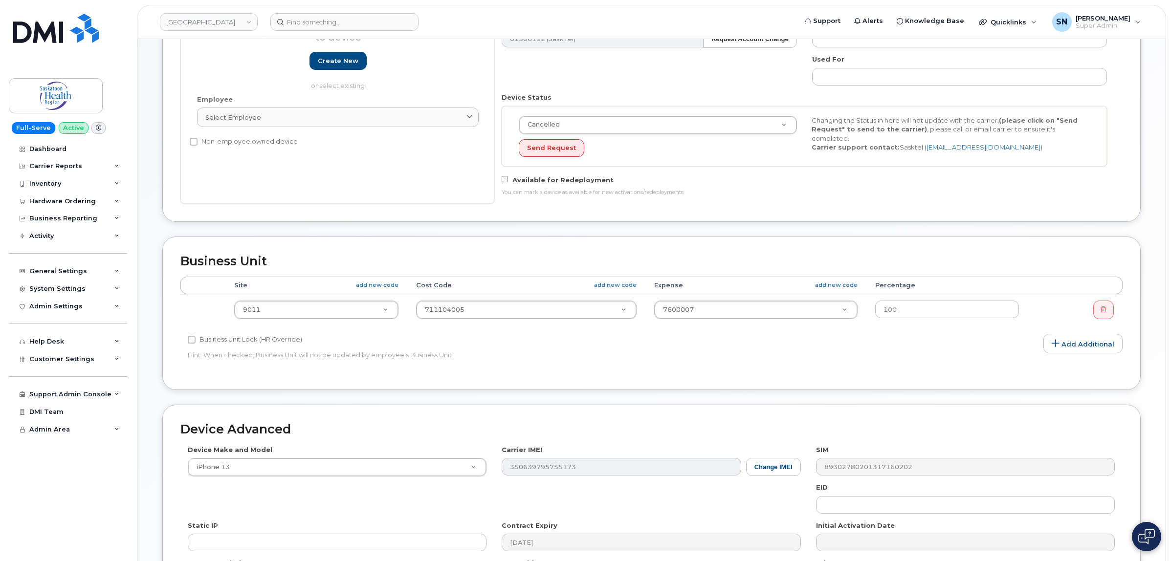
scroll to position [306, 0]
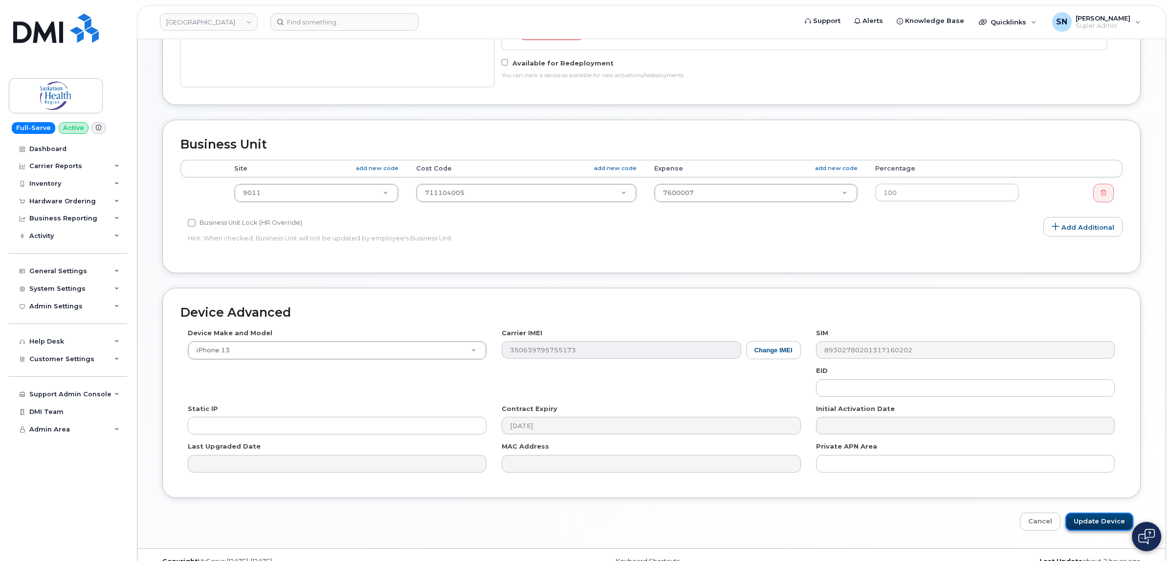
click at [1101, 523] on input "Update Device" at bounding box center [1099, 522] width 68 height 18
type input "Saving..."
